Goal: Find specific page/section: Find specific page/section

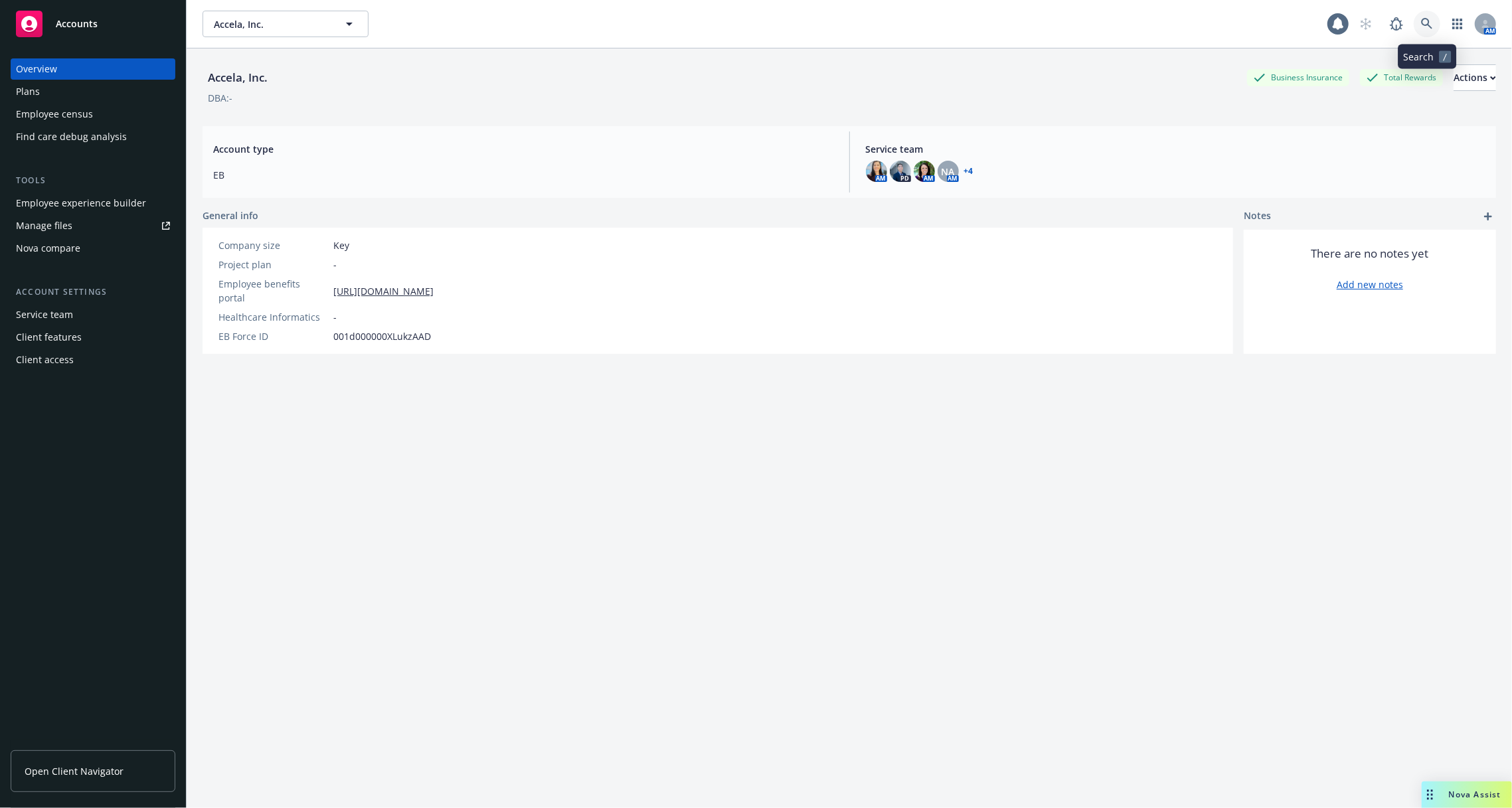
click at [1435, 27] on link at bounding box center [1427, 24] width 27 height 27
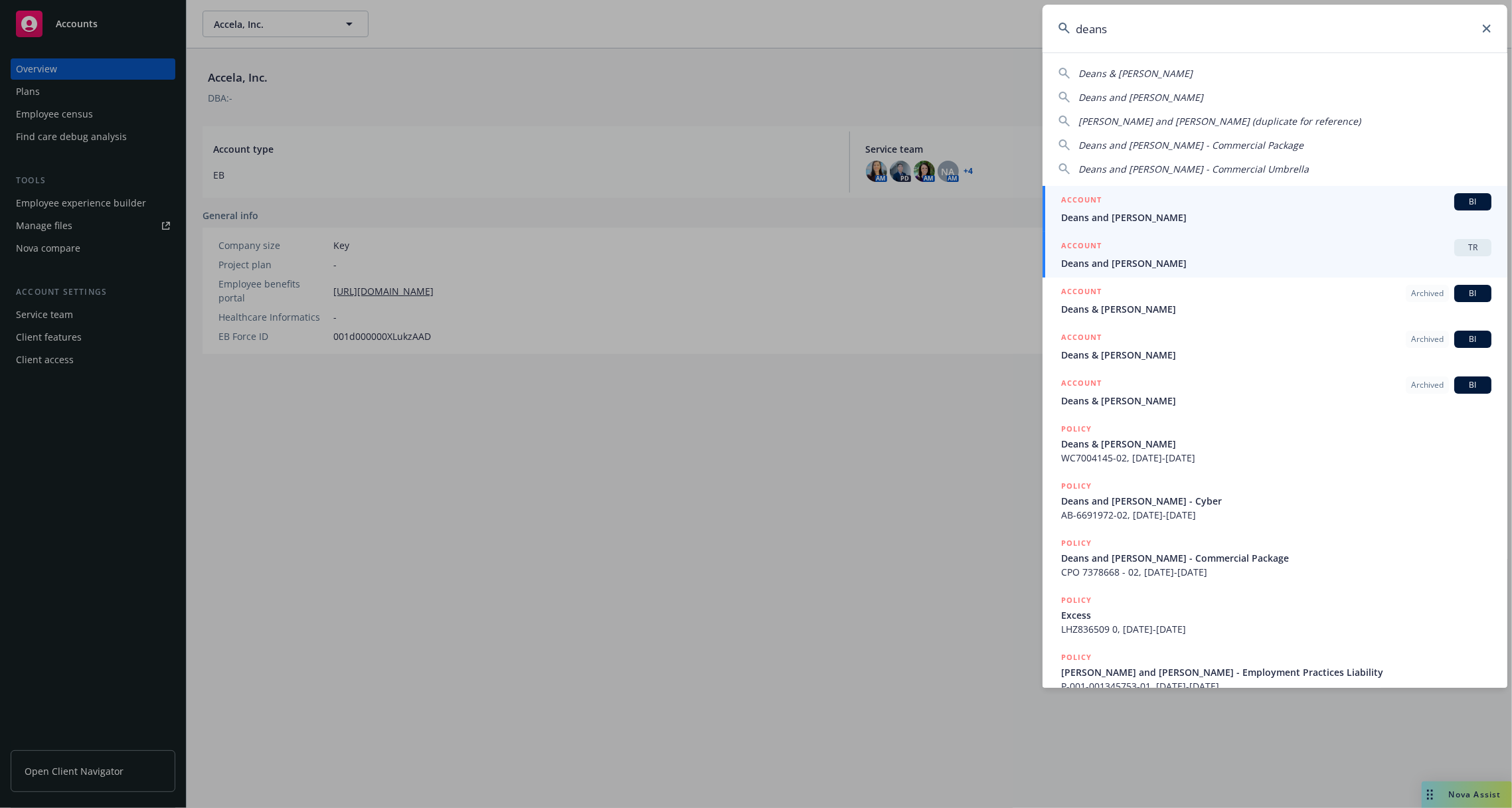
type input "deans"
click at [1141, 250] on div "ACCOUNT TR" at bounding box center [1277, 247] width 431 height 17
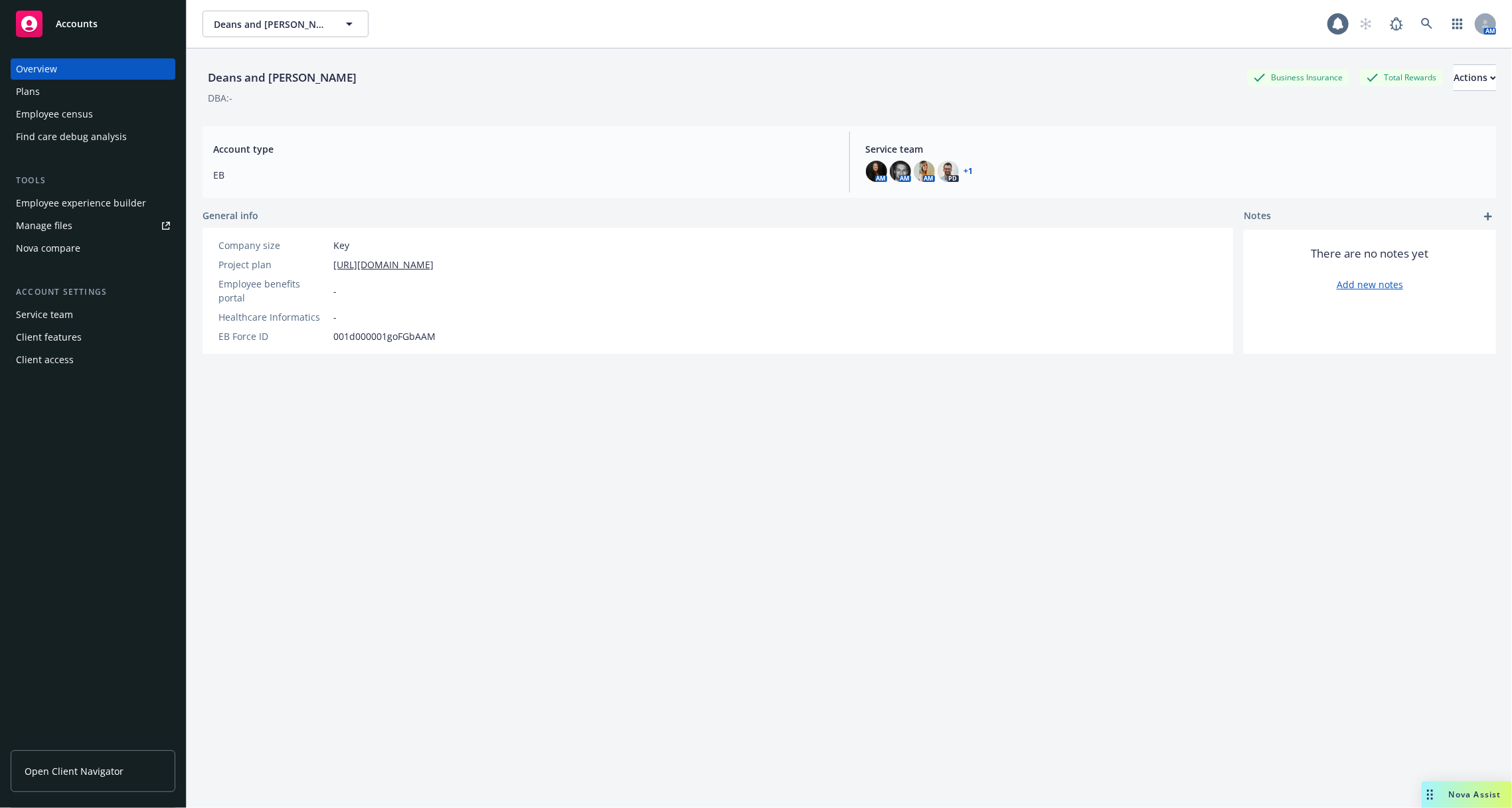
click at [75, 195] on div "Employee experience builder" at bounding box center [80, 203] width 130 height 22
click at [1438, 14] on span at bounding box center [1427, 24] width 27 height 27
click at [1383, 36] on div "AM" at bounding box center [1424, 24] width 143 height 27
click at [1416, 31] on link at bounding box center [1427, 24] width 27 height 27
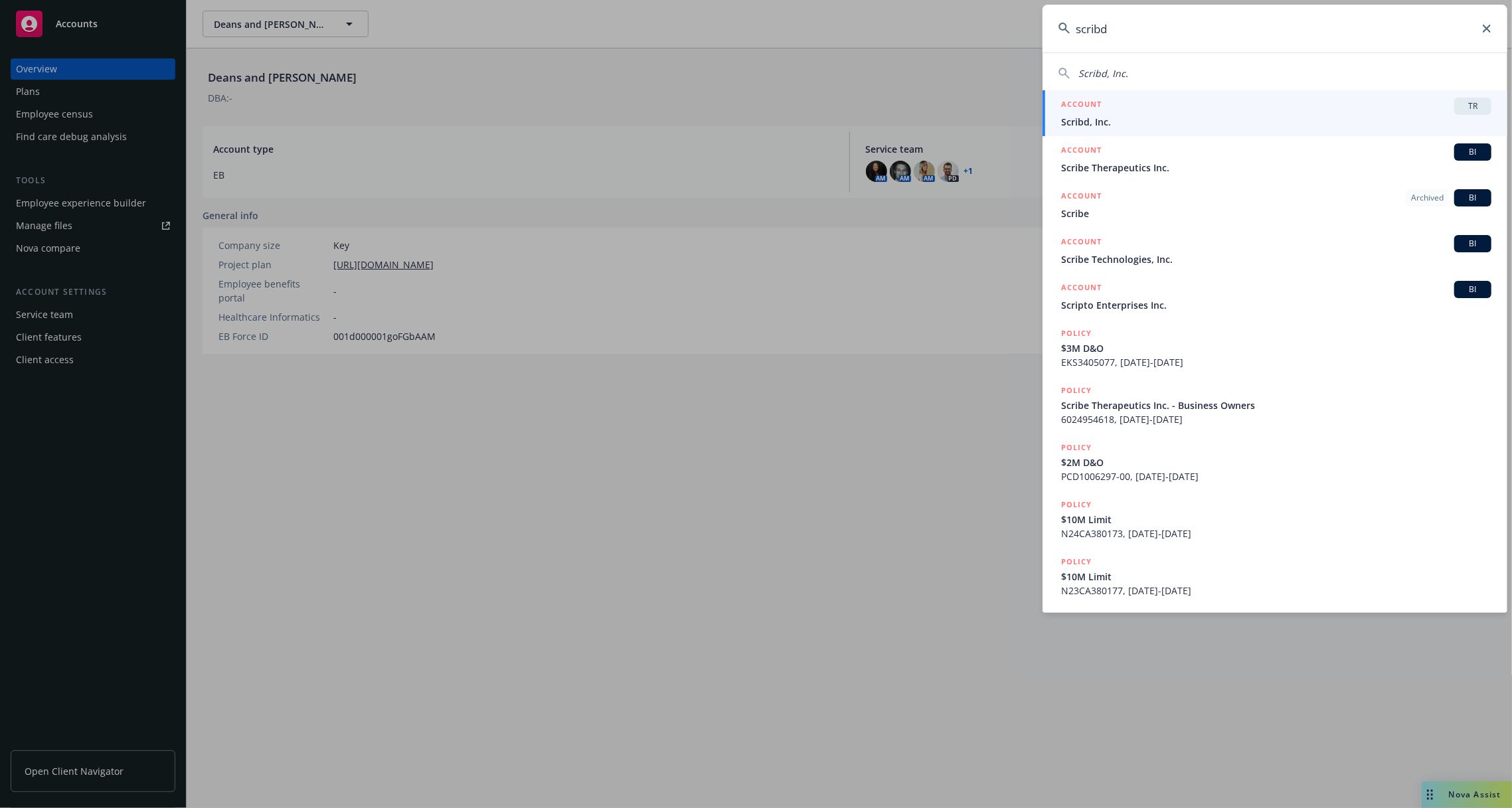
type input "scribd"
click at [1221, 114] on div "ACCOUNT TR" at bounding box center [1277, 105] width 431 height 17
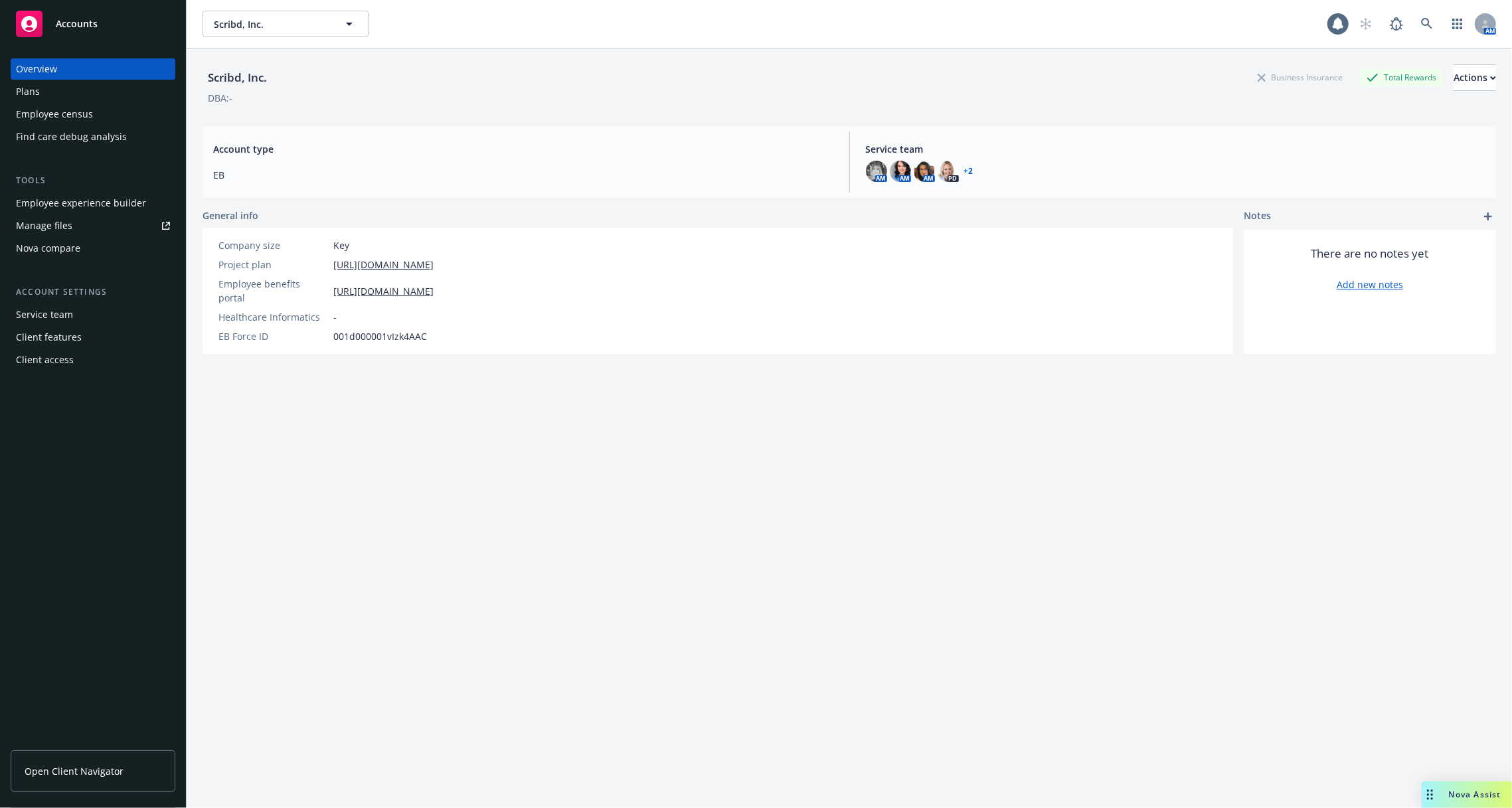
click at [109, 199] on div "Employee experience builder" at bounding box center [80, 203] width 130 height 22
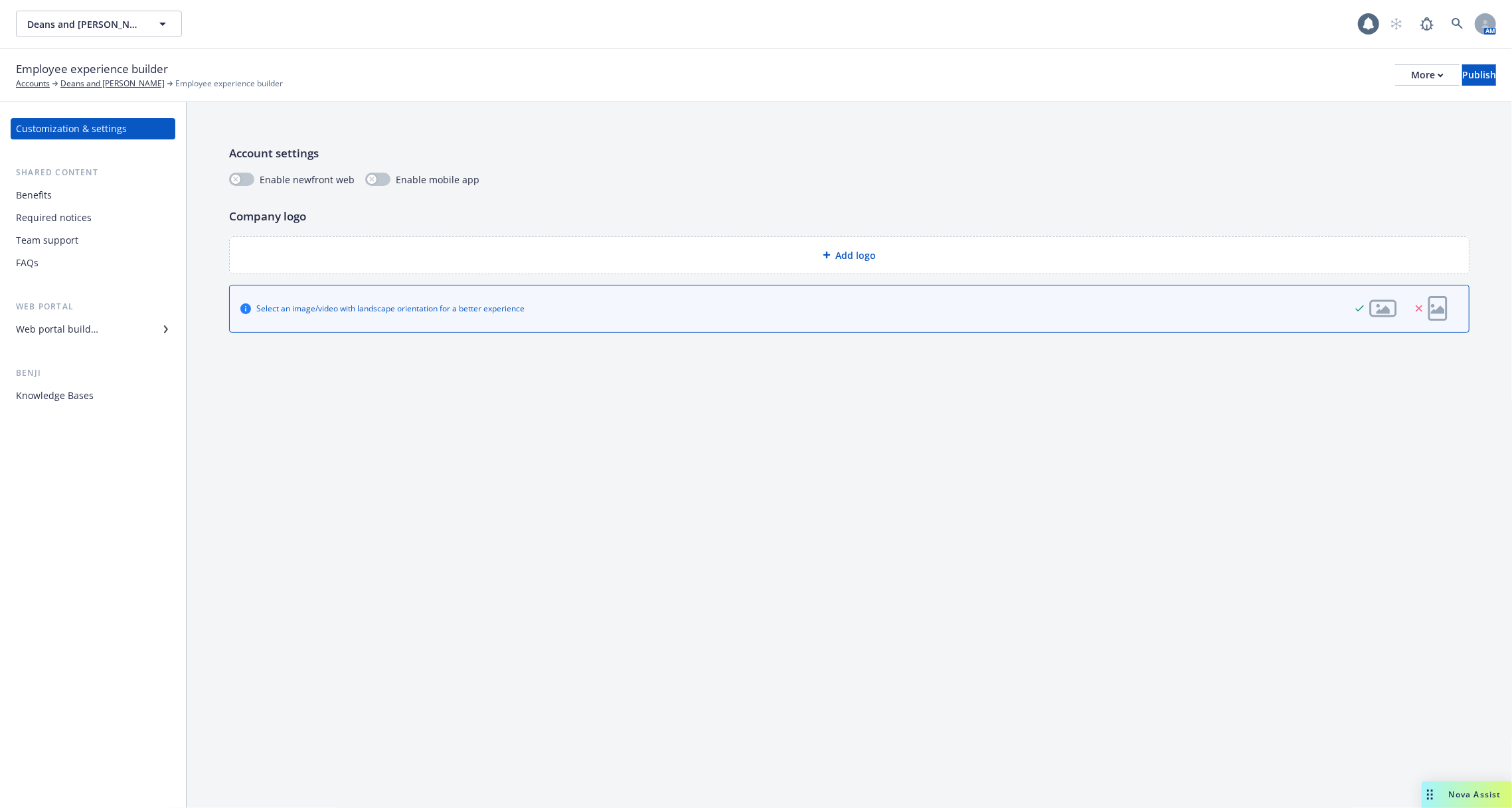
click at [74, 201] on div "Benefits" at bounding box center [92, 195] width 154 height 22
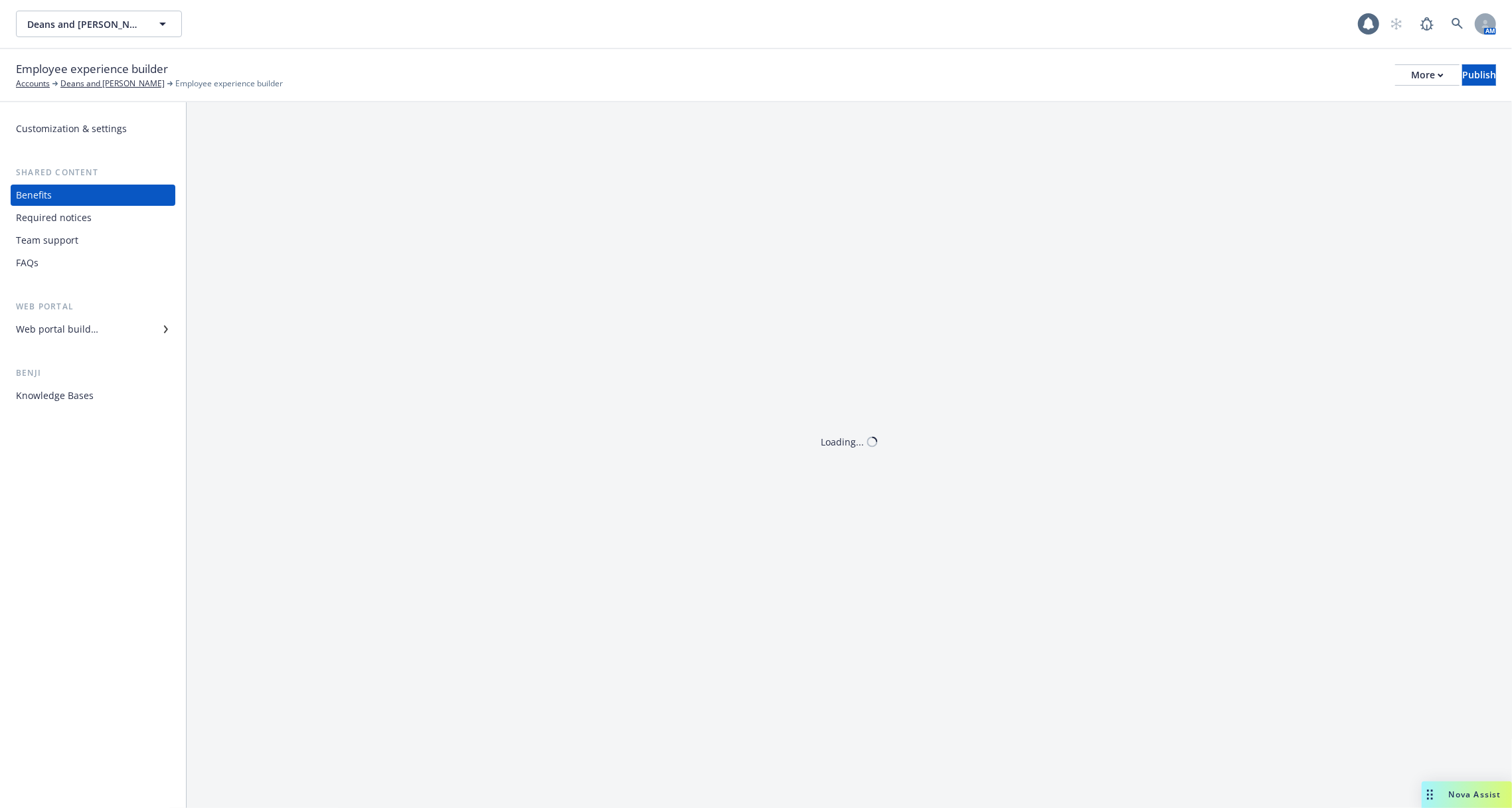
click at [77, 215] on div "Required notices" at bounding box center [53, 218] width 76 height 22
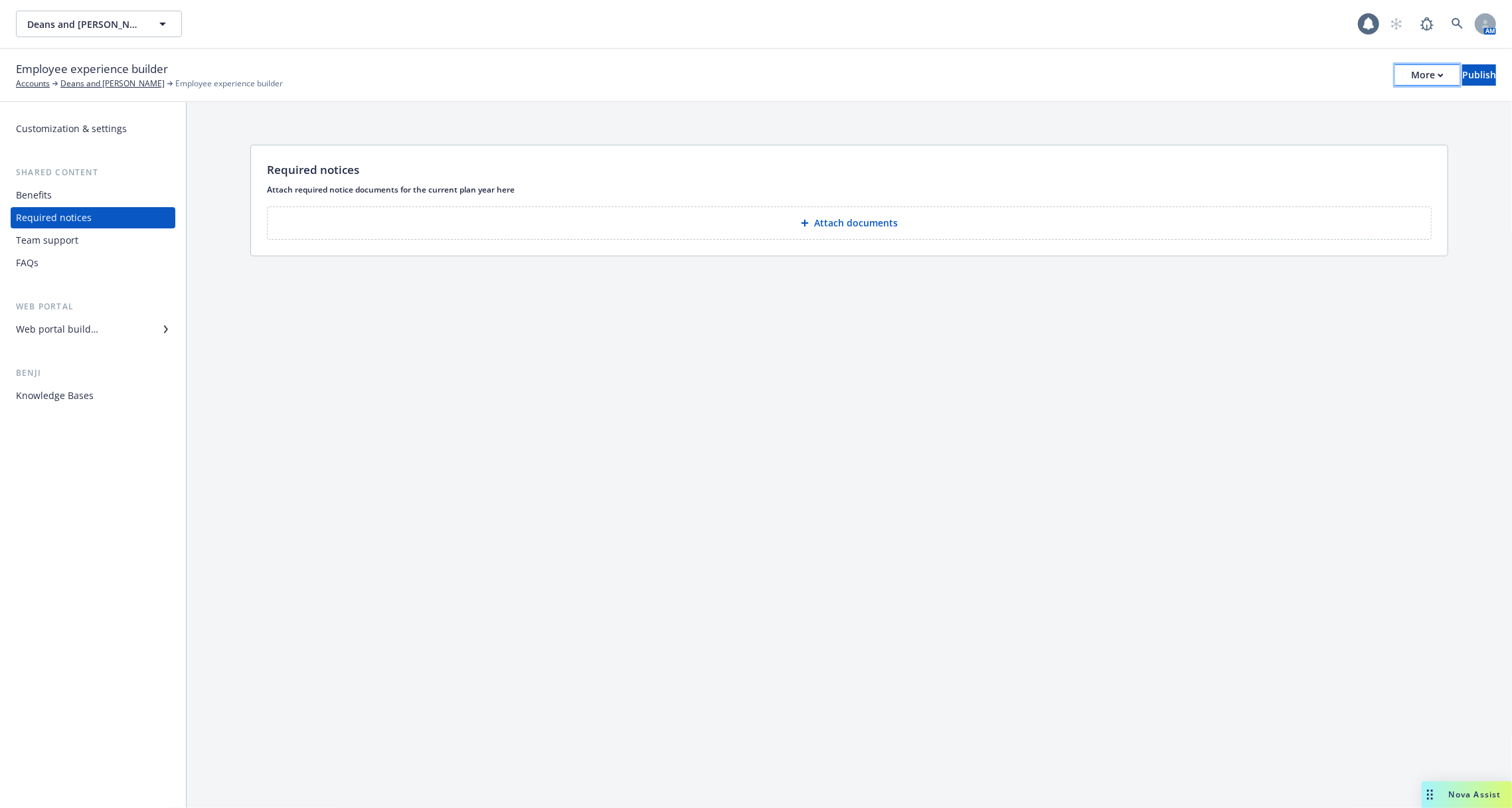
click at [1411, 70] on div "More" at bounding box center [1427, 75] width 33 height 20
click at [1361, 129] on div "Copy preview link Copy portal link Configure test user to preview app" at bounding box center [1318, 131] width 197 height 79
